Goal: Find specific page/section: Locate a particular part of the current website

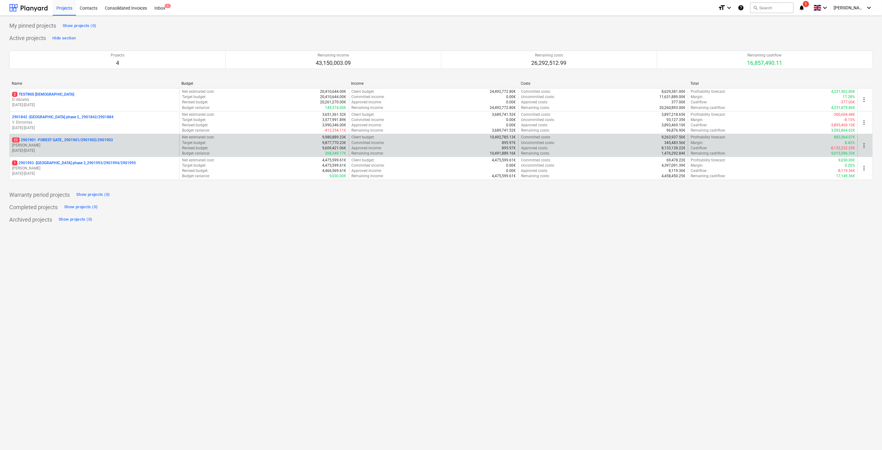
click at [107, 141] on p "22 2901901 - FOREST GATE_ 2901901/2901902/2901903" at bounding box center [62, 139] width 101 height 5
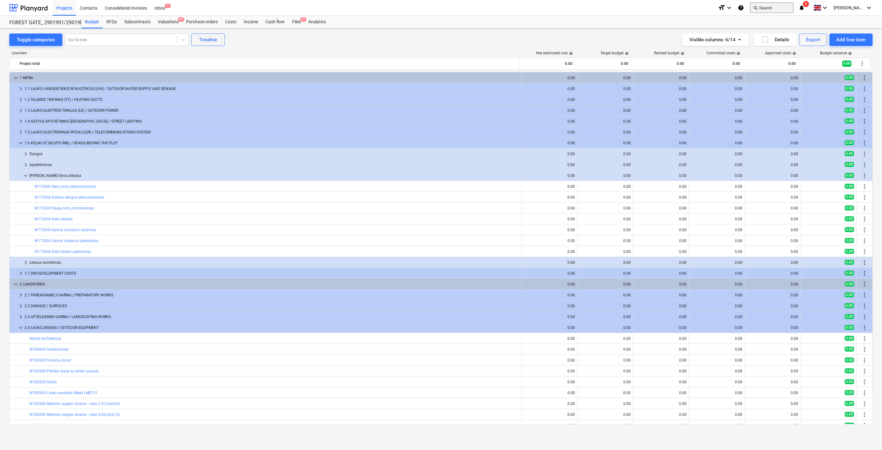
click at [776, 5] on button "search Search" at bounding box center [771, 7] width 43 height 11
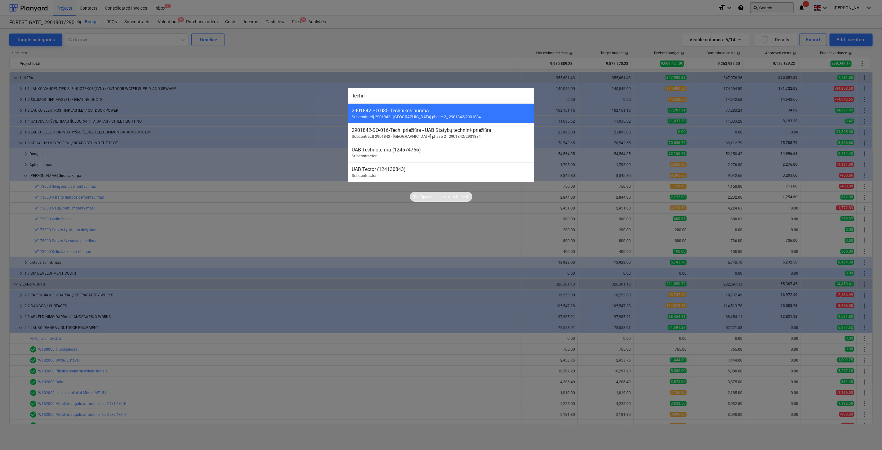
scroll to position [83, 0]
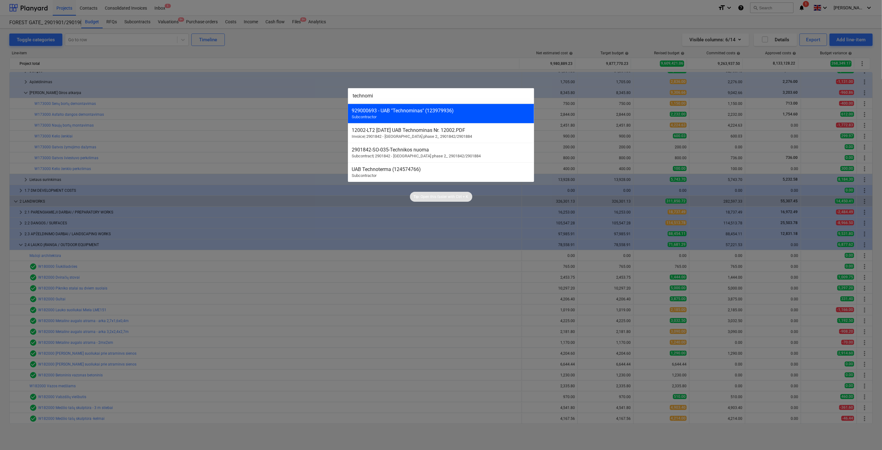
type input "technomi"
click at [493, 109] on div "929000693 - UAB "Technominas" (123979936)" at bounding box center [441, 111] width 179 height 6
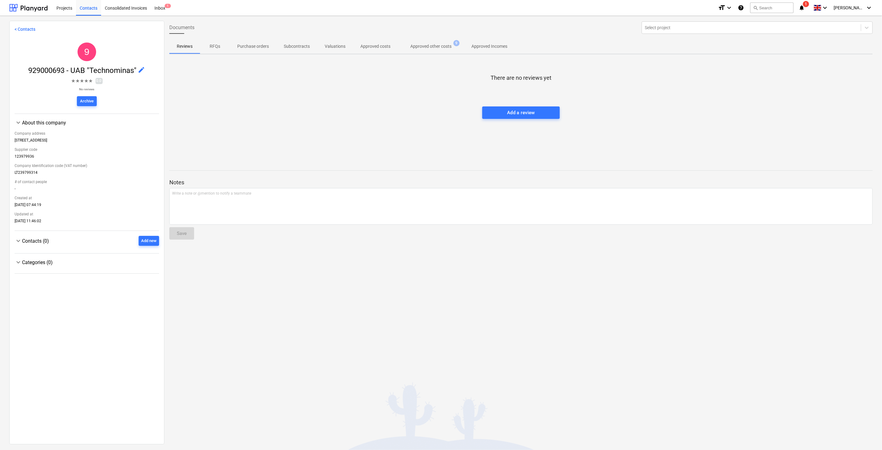
click at [423, 42] on span "Approved other costs 9" at bounding box center [431, 46] width 66 height 11
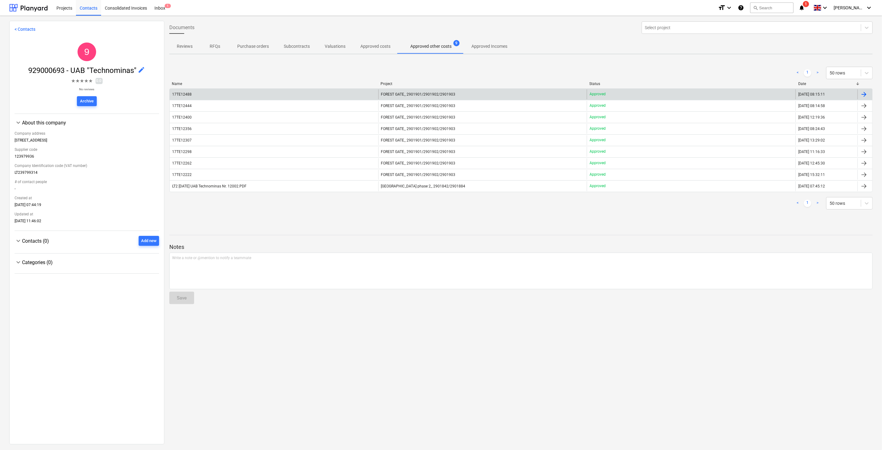
click at [240, 97] on div "17TE12488" at bounding box center [274, 94] width 209 height 10
